Goal: Information Seeking & Learning: Learn about a topic

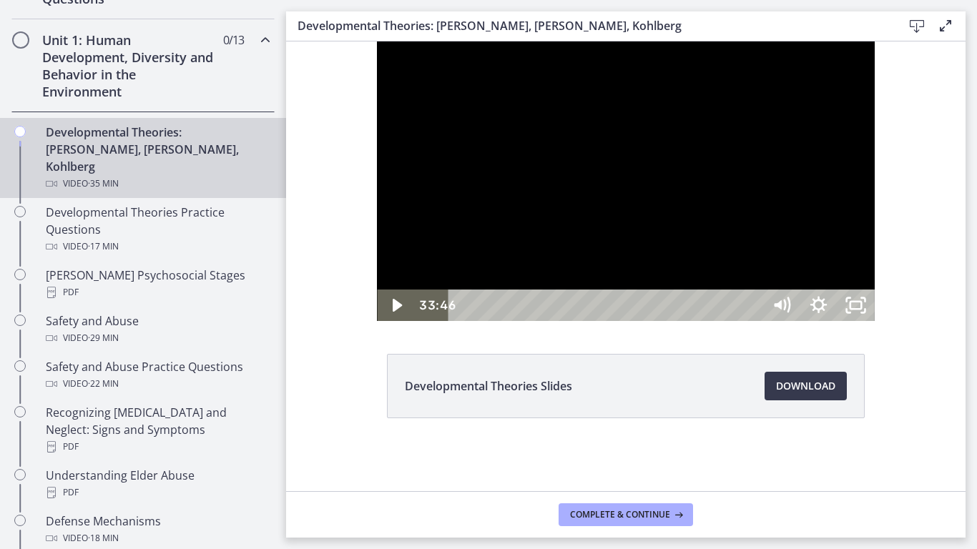
click at [507, 145] on div at bounding box center [625, 181] width 497 height 280
drag, startPoint x: 709, startPoint y: 142, endPoint x: 400, endPoint y: 142, distance: 309.1
click at [400, 142] on div at bounding box center [625, 181] width 497 height 280
click at [439, 308] on div at bounding box center [625, 181] width 497 height 280
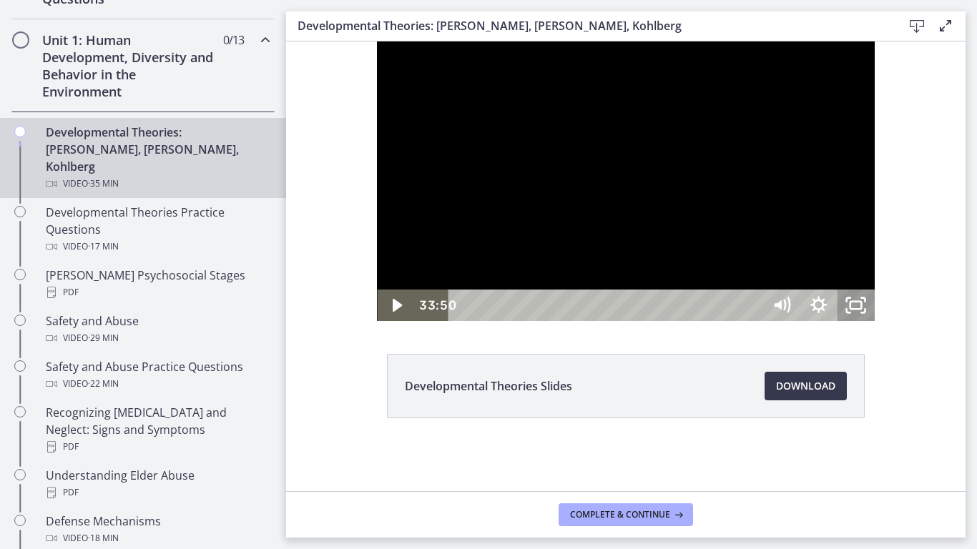
click at [875, 321] on icon "Unfullscreen" at bounding box center [856, 305] width 37 height 31
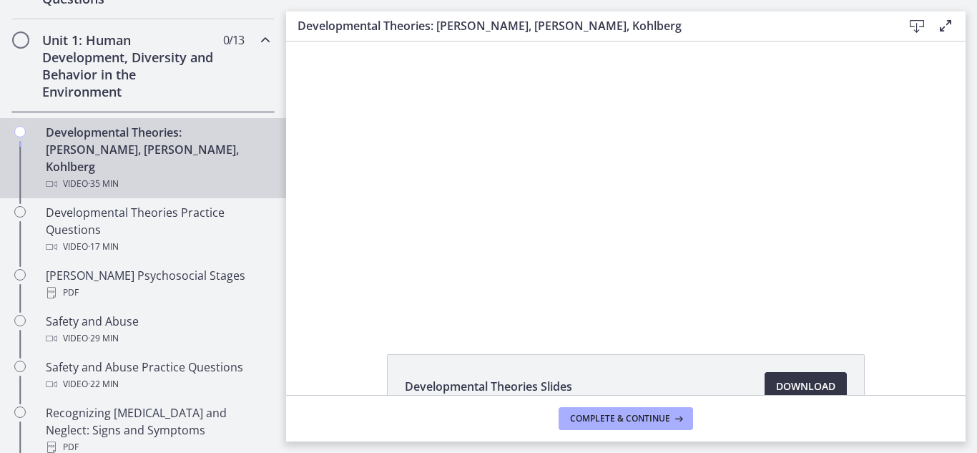
click at [781, 384] on span "Download Opens in a new window" at bounding box center [805, 386] width 59 height 17
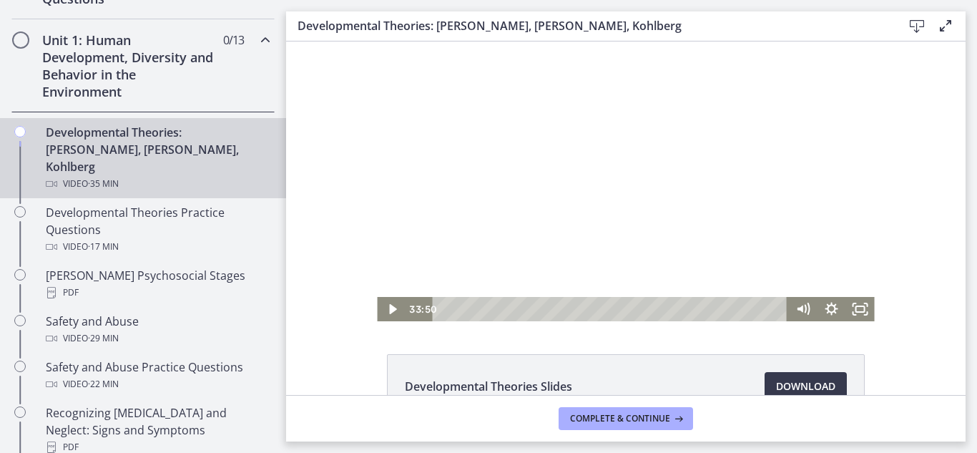
click at [446, 135] on div at bounding box center [625, 181] width 497 height 280
click at [827, 388] on span "Download Opens in a new window" at bounding box center [805, 386] width 59 height 17
click at [674, 308] on div "23:43" at bounding box center [613, 309] width 338 height 24
click at [389, 313] on icon "Pause" at bounding box center [392, 309] width 8 height 9
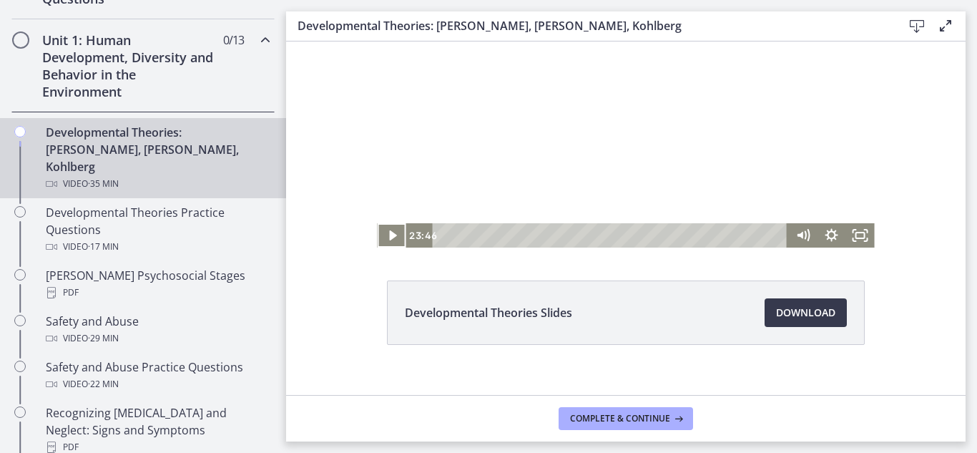
scroll to position [76, 0]
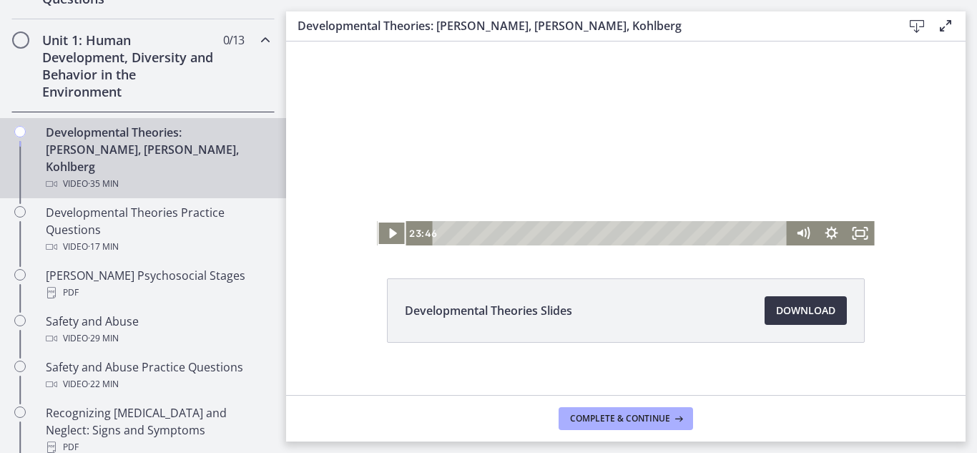
click at [784, 311] on span "Download Opens in a new window" at bounding box center [805, 310] width 59 height 17
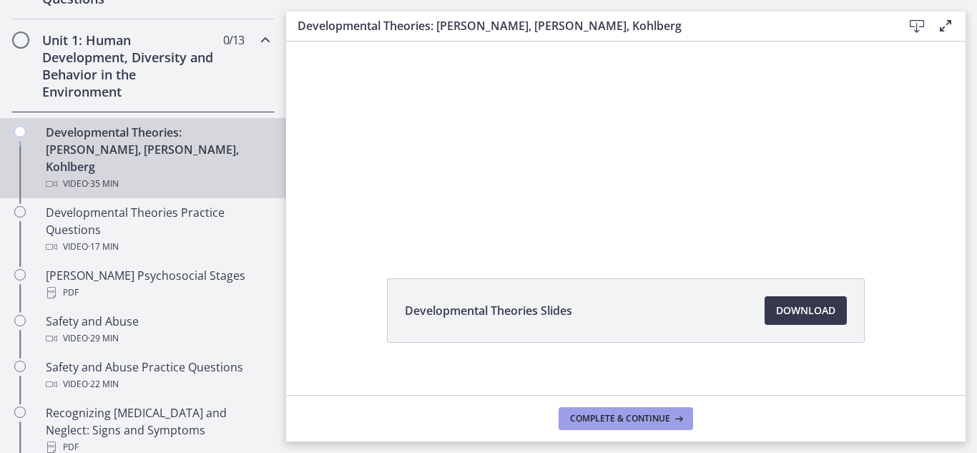
click at [579, 414] on span "Complete & continue" at bounding box center [620, 418] width 100 height 11
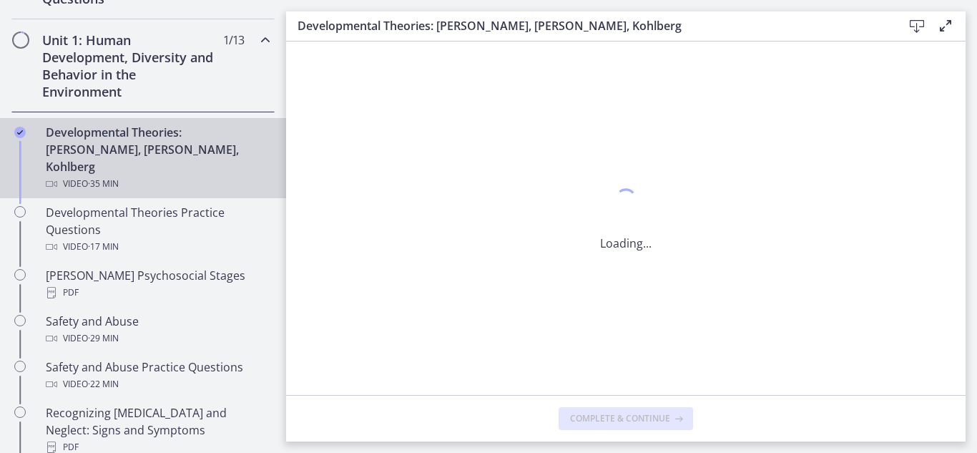
scroll to position [0, 0]
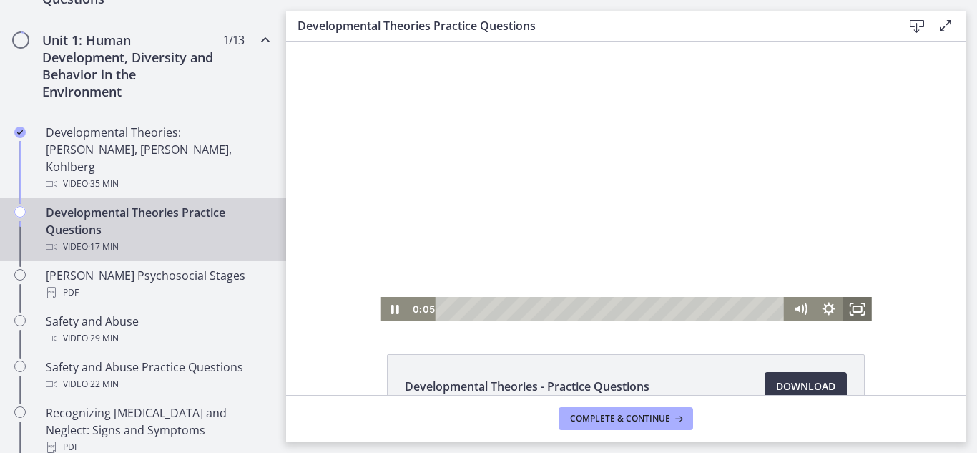
click at [856, 311] on icon "Fullscreen" at bounding box center [858, 309] width 29 height 24
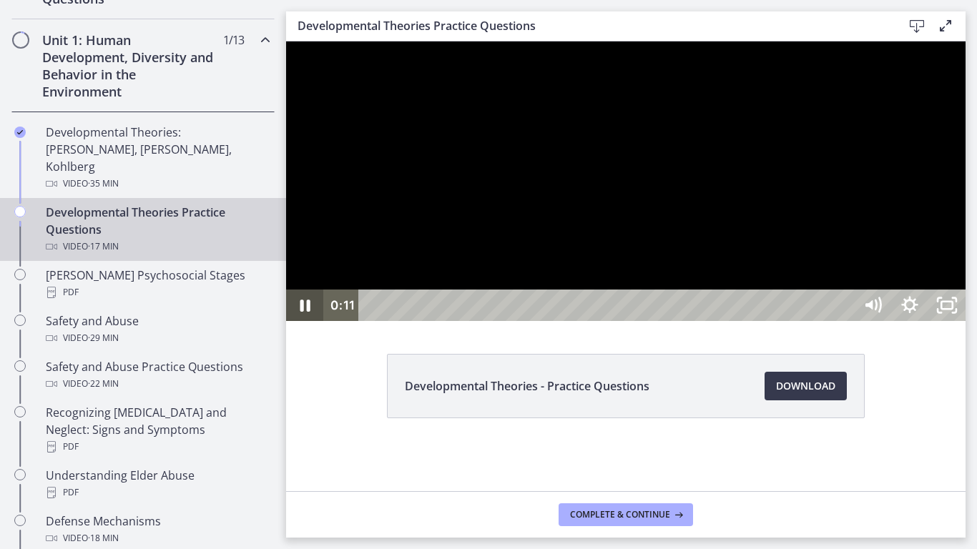
click at [298, 321] on icon "Pause" at bounding box center [304, 305] width 37 height 31
click at [298, 321] on icon "Play Video" at bounding box center [306, 305] width 37 height 31
click at [306, 321] on icon "Pause" at bounding box center [304, 305] width 37 height 31
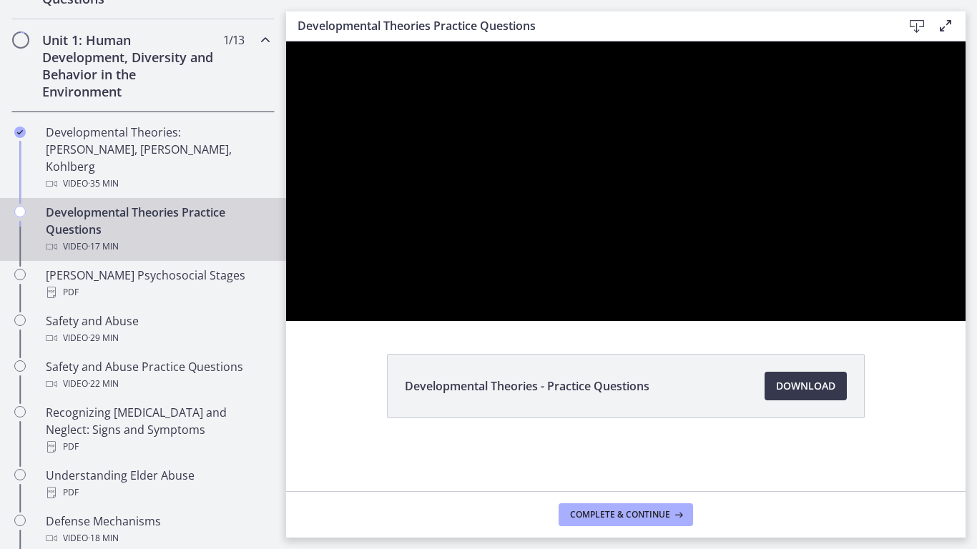
click at [658, 321] on div at bounding box center [626, 181] width 680 height 280
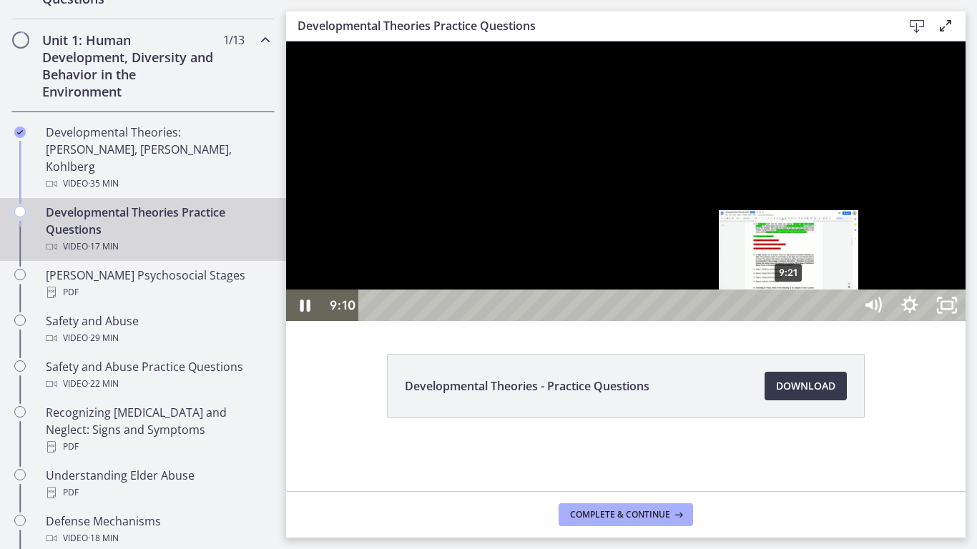
click at [790, 321] on div "9:21" at bounding box center [609, 305] width 473 height 31
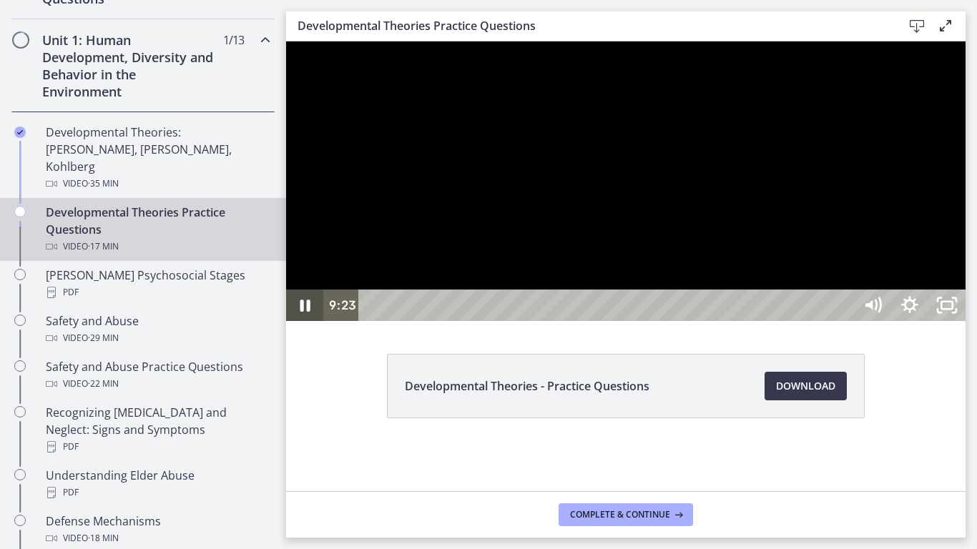
click at [305, 321] on icon "Pause" at bounding box center [304, 305] width 37 height 31
click at [302, 312] on icon "Play Video" at bounding box center [305, 305] width 9 height 13
click at [303, 321] on icon "Pause" at bounding box center [304, 305] width 37 height 31
click at [920, 321] on div at bounding box center [626, 181] width 680 height 280
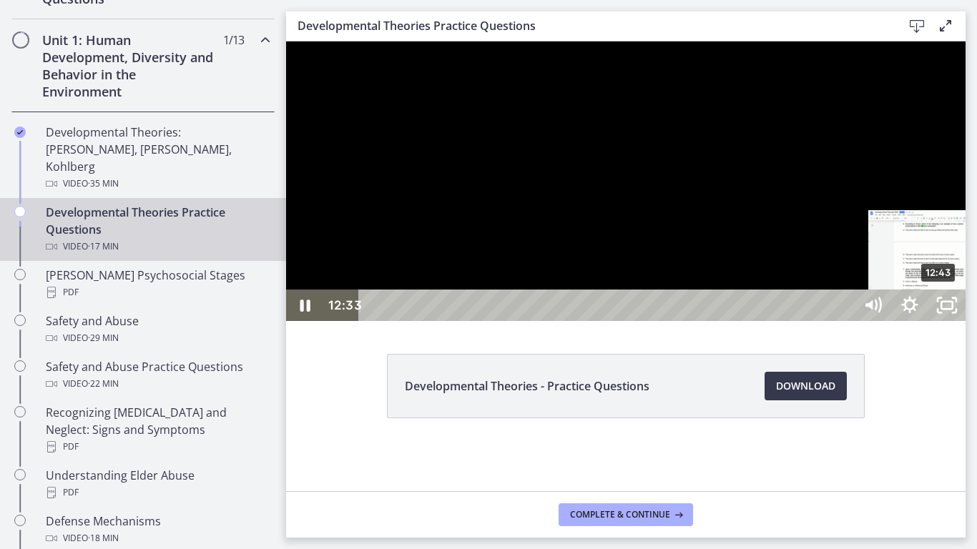
click at [846, 321] on div "12:43" at bounding box center [609, 305] width 473 height 31
click at [846, 321] on div "13:03" at bounding box center [609, 305] width 473 height 31
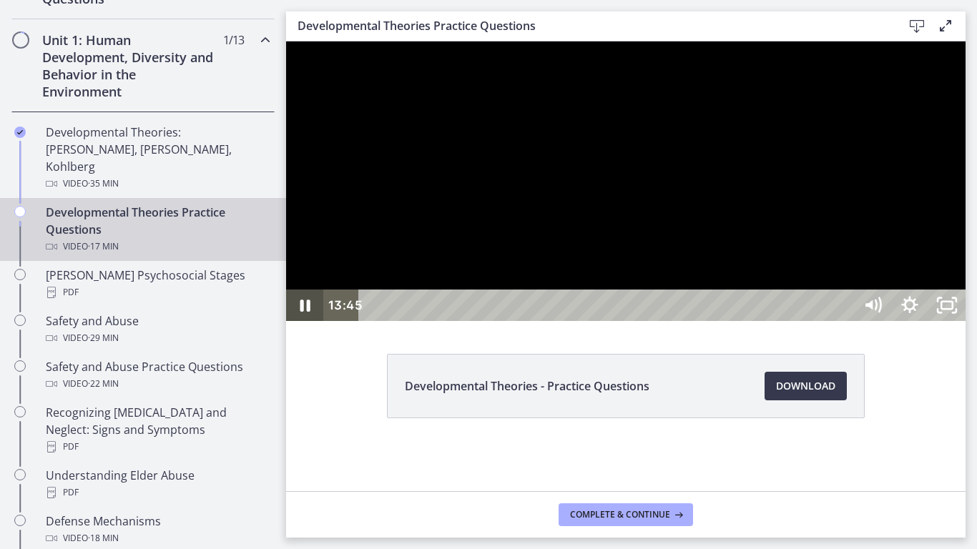
click at [296, 321] on icon "Pause" at bounding box center [304, 305] width 37 height 31
click at [296, 321] on icon "Play Video" at bounding box center [306, 305] width 37 height 31
click at [846, 321] on div "15:41" at bounding box center [609, 305] width 473 height 31
click at [307, 312] on icon "Pause" at bounding box center [306, 306] width 10 height 12
click at [308, 312] on icon "Play Video" at bounding box center [305, 305] width 9 height 13
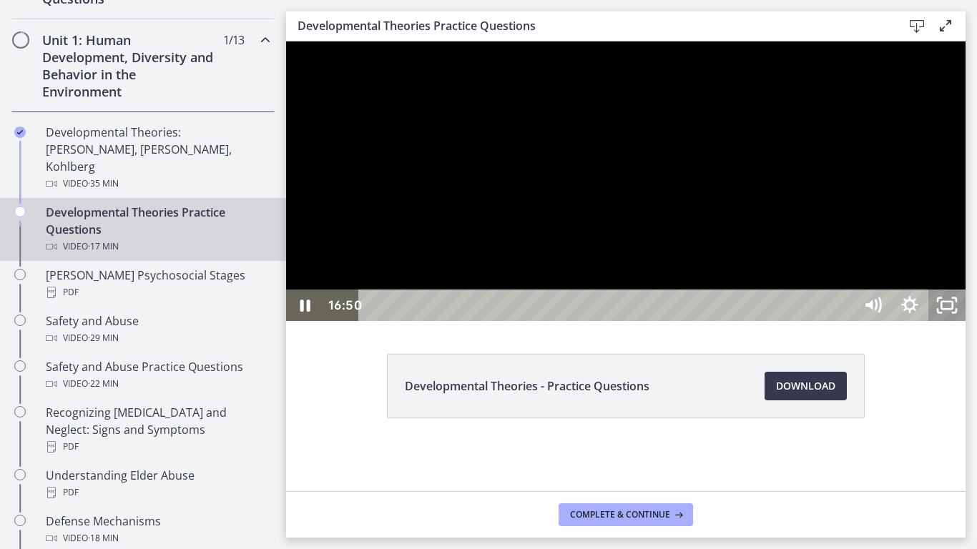
click at [953, 309] on rect "Unfullscreen" at bounding box center [947, 305] width 11 height 7
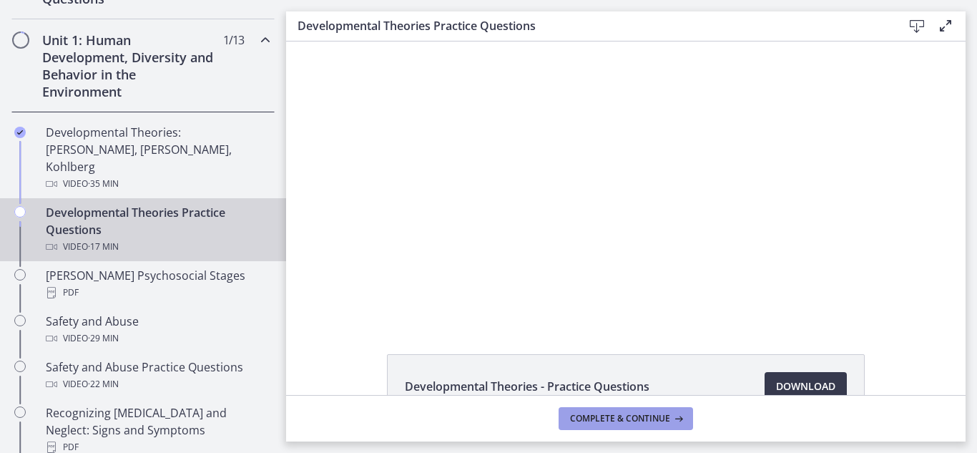
click at [595, 424] on span "Complete & continue" at bounding box center [620, 418] width 100 height 11
